Goal: Transaction & Acquisition: Purchase product/service

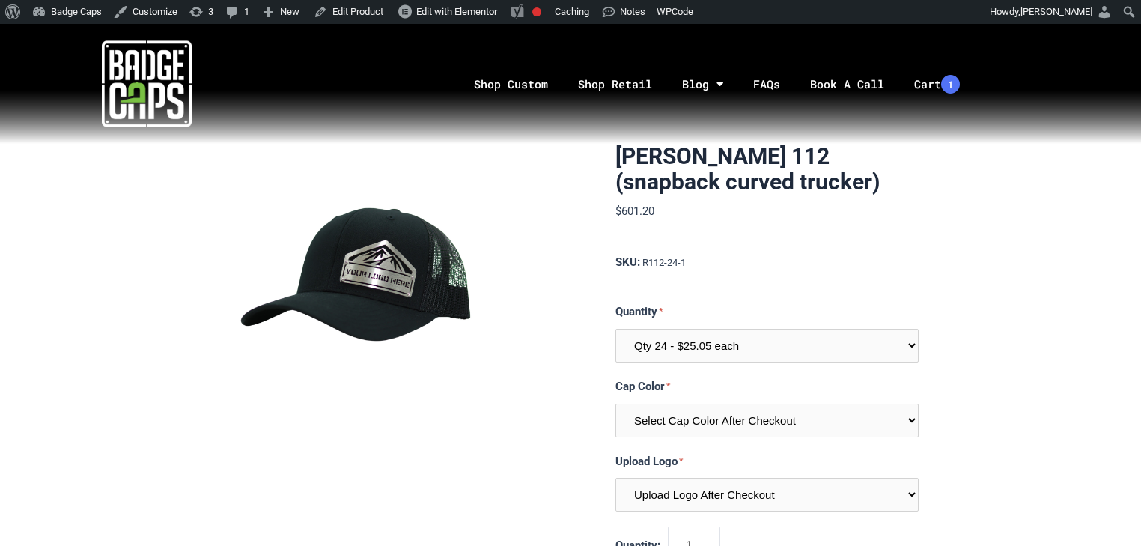
click at [788, 325] on div "Quantity Qty 24 - $25.05 each Qty 48 - $24.24 each Qty 96 - $22.62 each" at bounding box center [767, 333] width 303 height 60
click at [796, 335] on select "Qty 24 - $25.05 each Qty 48 - $24.24 each Qty 96 - $22.62 each" at bounding box center [767, 346] width 303 height 34
click at [762, 303] on label "Quantity" at bounding box center [767, 312] width 303 height 19
click at [762, 329] on select "Qty 24 - $25.05 each Qty 48 - $24.24 each Qty 96 - $22.62 each" at bounding box center [767, 346] width 303 height 34
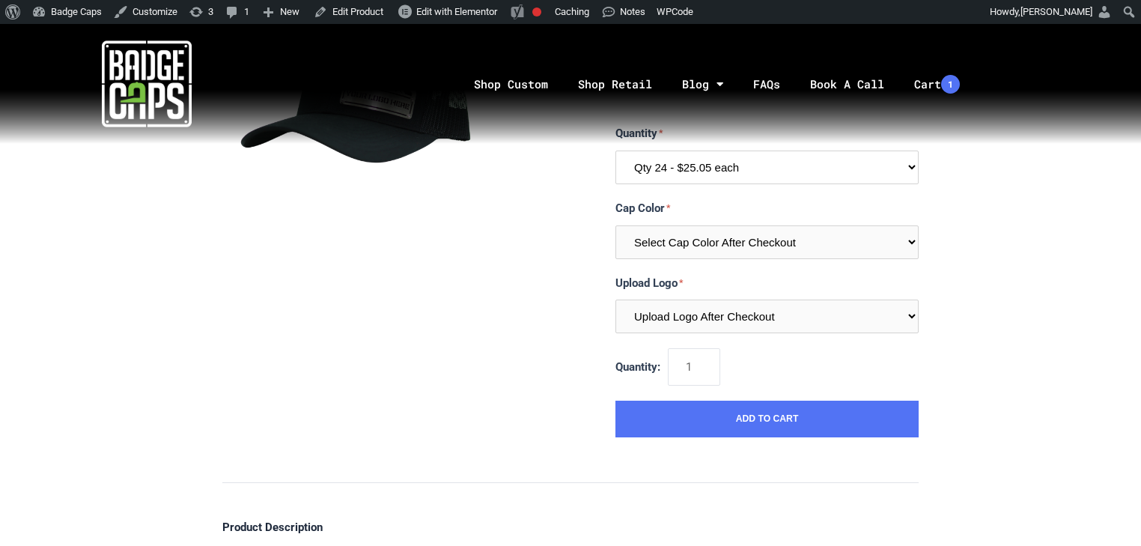
scroll to position [180, 0]
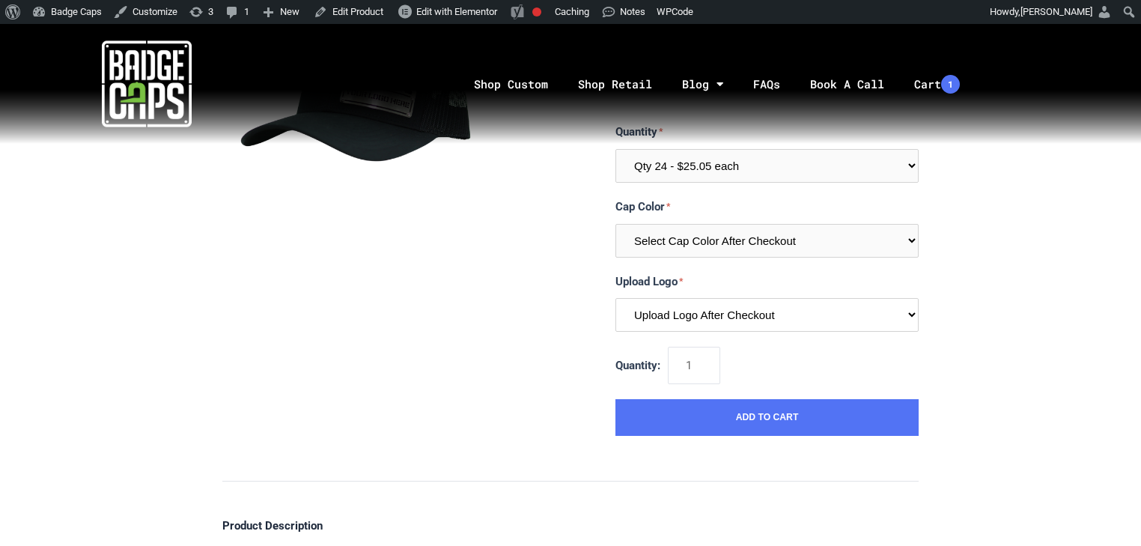
click at [803, 316] on select "Upload Logo After Checkout" at bounding box center [767, 315] width 303 height 34
click at [616, 298] on select "Upload Logo After Checkout" at bounding box center [767, 315] width 303 height 34
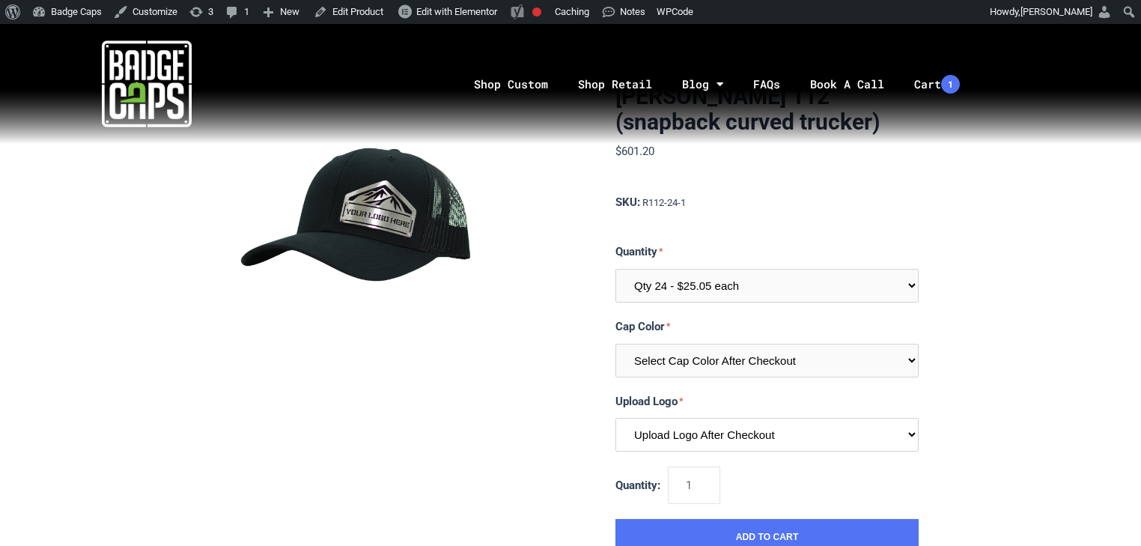
scroll to position [60, 0]
